Goal: Check status: Check status

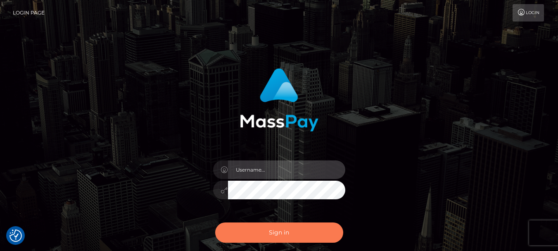
type input "[DOMAIN_NAME]"
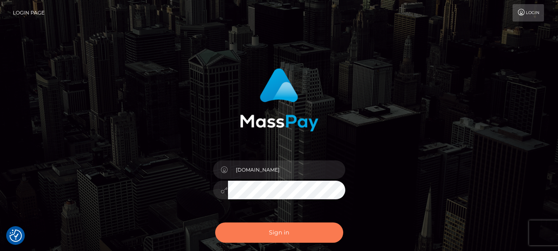
click at [296, 237] on button "Sign in" at bounding box center [279, 232] width 128 height 20
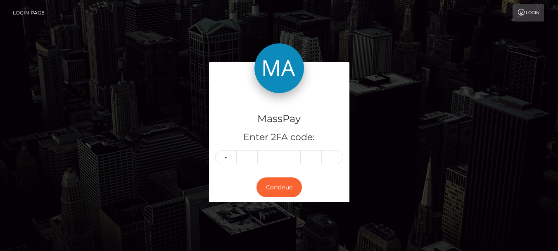
type input "1"
type input "3"
type input "8"
type input "4"
type input "9"
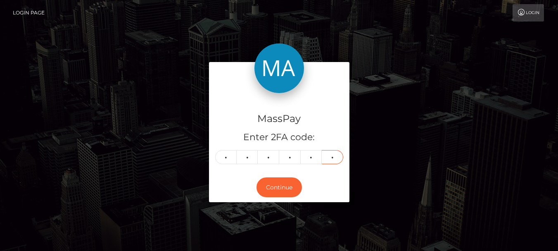
type input "9"
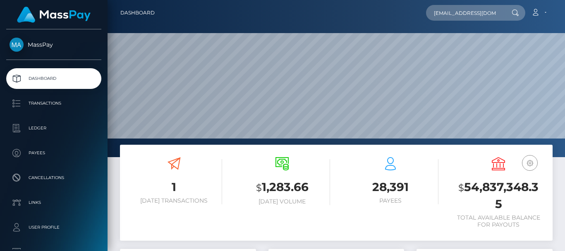
scroll to position [147, 136]
type input "wanwaran.k@psru.ac.th"
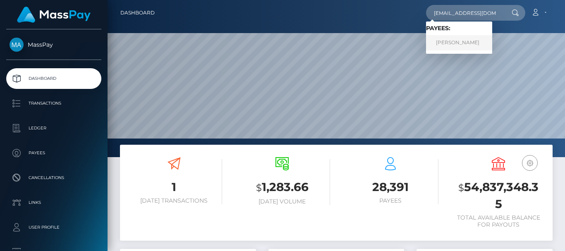
click at [450, 43] on link "WANWARAN KHANPAISAN" at bounding box center [459, 42] width 66 height 15
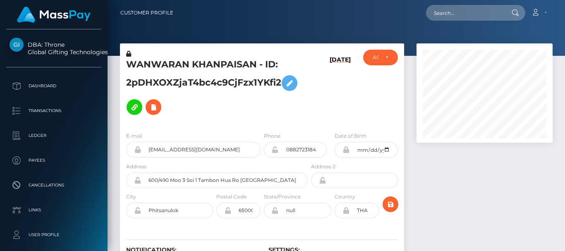
scroll to position [99, 136]
click at [457, 189] on div at bounding box center [484, 168] width 148 height 250
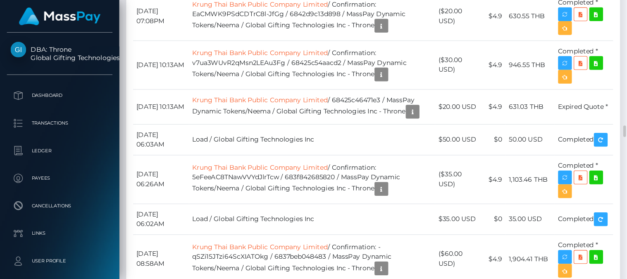
scroll to position [99, 157]
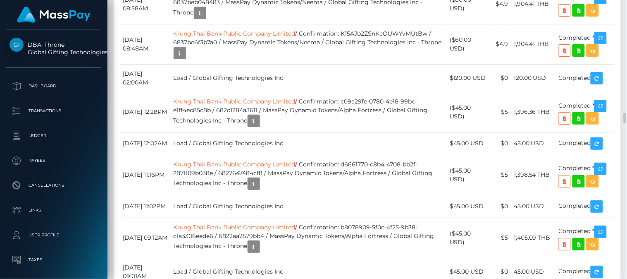
drag, startPoint x: 555, startPoint y: 7, endPoint x: 436, endPoint y: 96, distance: 148.3
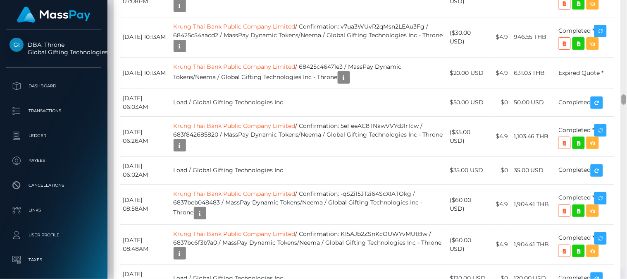
drag, startPoint x: 625, startPoint y: 118, endPoint x: 623, endPoint y: 110, distance: 8.0
click at [564, 105] on div at bounding box center [624, 99] width 5 height 10
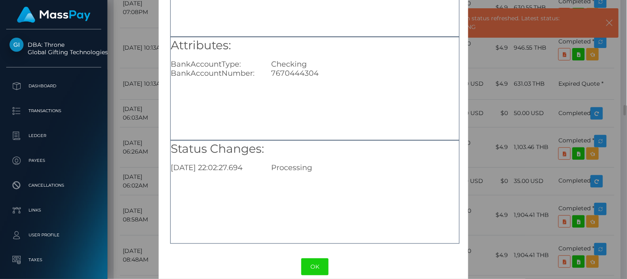
scroll to position [110, 0]
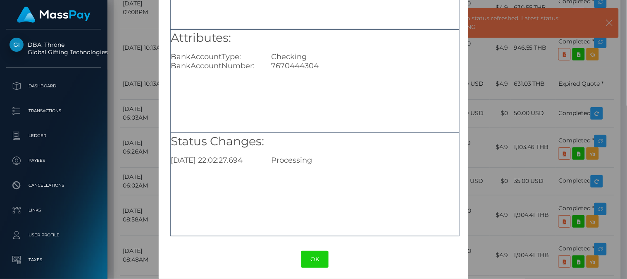
click at [510, 112] on div "× Payout Information Metadata: Object Attributes: BankAccountType: Checking Ban…" at bounding box center [313, 139] width 627 height 279
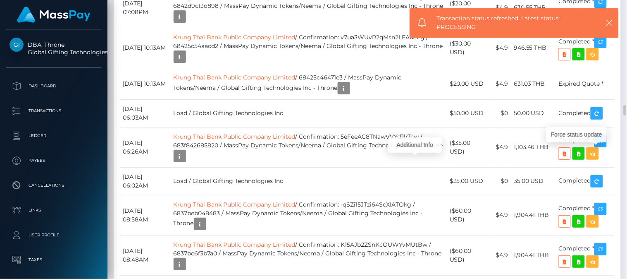
scroll to position [99, 157]
click at [564, 22] on icon "button" at bounding box center [609, 23] width 8 height 8
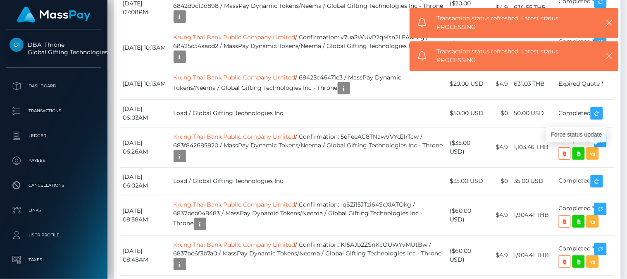
click at [564, 53] on icon "button" at bounding box center [609, 56] width 8 height 8
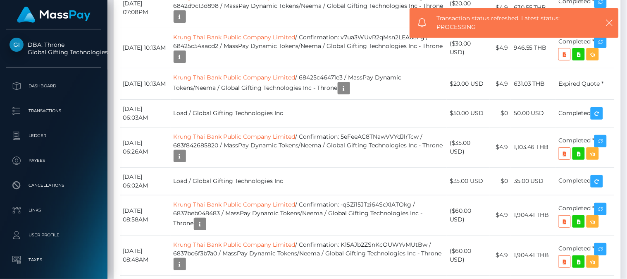
click at [564, 27] on icon "button" at bounding box center [609, 27] width 8 height 8
click at [564, 24] on icon "button" at bounding box center [609, 23] width 8 height 8
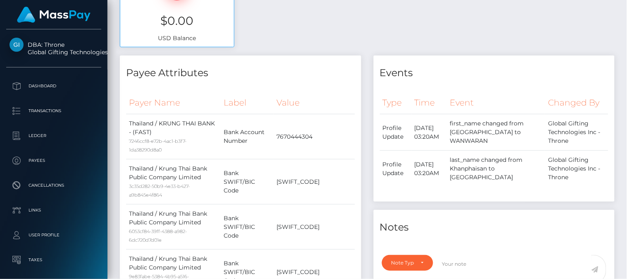
scroll to position [0, 0]
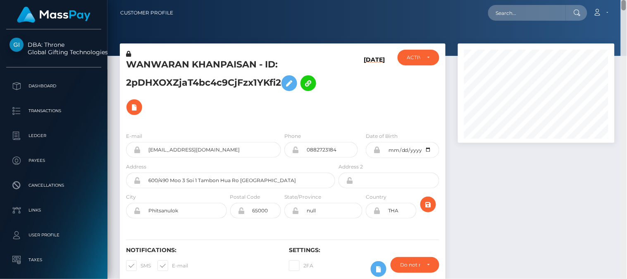
drag, startPoint x: 623, startPoint y: 109, endPoint x: 622, endPoint y: -2, distance: 110.8
click at [564, 0] on html "DBA: Throne Global Gifting Technologies Inc Dashboard Transactions Ledger Payee…" at bounding box center [313, 139] width 627 height 279
drag, startPoint x: 127, startPoint y: 67, endPoint x: 189, endPoint y: 62, distance: 62.2
click at [189, 62] on h5 "WANWARAN KHANPAISAN - ID: 2pDHXOXZjaT4bc4c9CjFzx1YKfi2" at bounding box center [228, 88] width 205 height 61
copy h5 "WANWARAN"
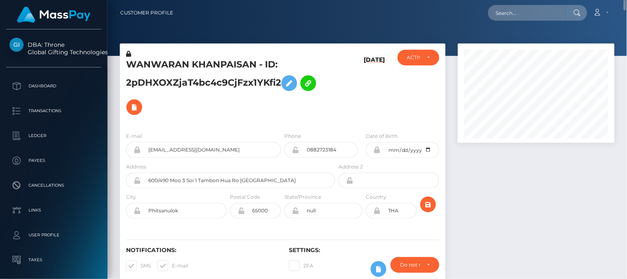
click at [176, 22] on nav "Customer Profile Loading... Loading... Account" at bounding box center [366, 13] width 519 height 26
click at [529, 183] on div at bounding box center [536, 168] width 169 height 250
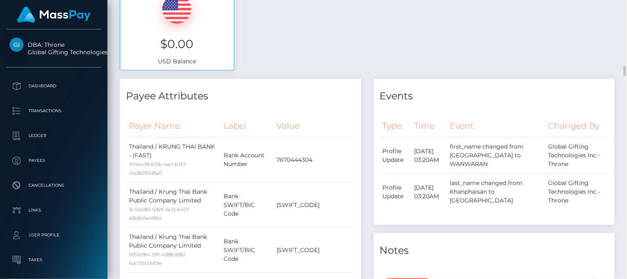
scroll to position [496, 0]
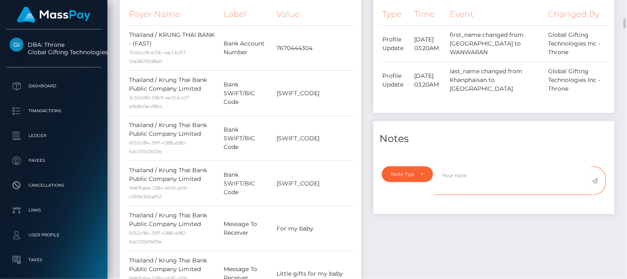
click at [563, 176] on textarea at bounding box center [513, 180] width 157 height 29
click at [564, 129] on div "Notes" at bounding box center [494, 133] width 241 height 25
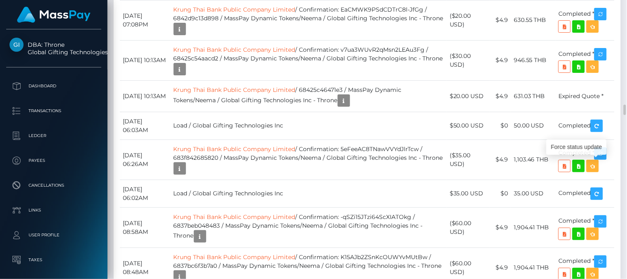
scroll to position [99, 157]
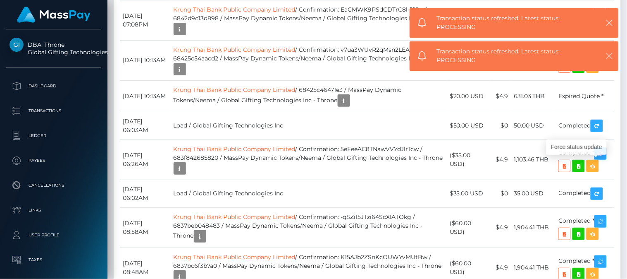
click at [564, 50] on button "button" at bounding box center [609, 55] width 10 height 10
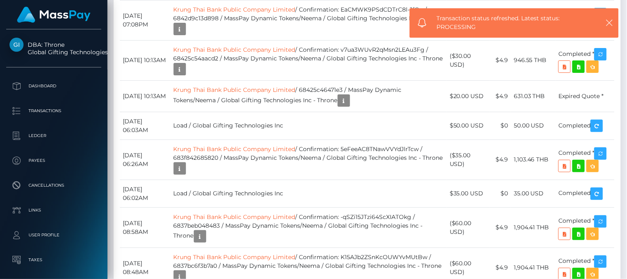
click at [564, 32] on button "button" at bounding box center [609, 26] width 10 height 10
click at [564, 25] on icon "button" at bounding box center [609, 23] width 8 height 8
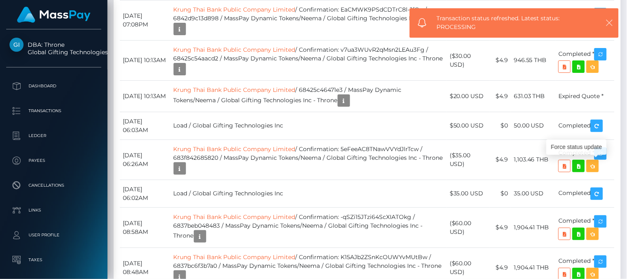
click at [564, 20] on icon "button" at bounding box center [609, 23] width 8 height 8
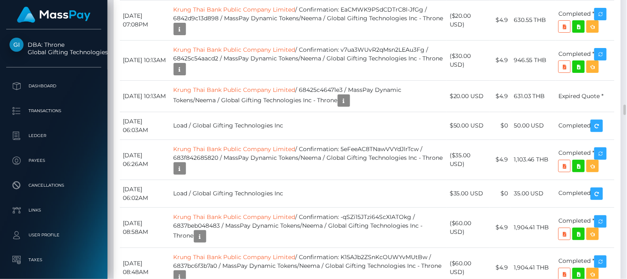
drag, startPoint x: 271, startPoint y: 163, endPoint x: 374, endPoint y: 162, distance: 102.9
copy td "Confirmation: MSP4f658fc6fce802b"
